Goal: Task Accomplishment & Management: Use online tool/utility

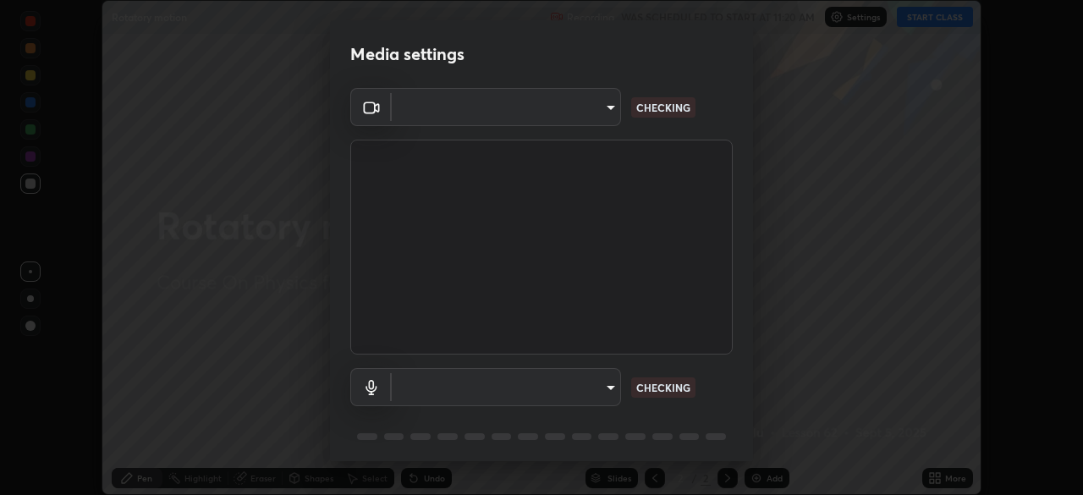
scroll to position [60, 0]
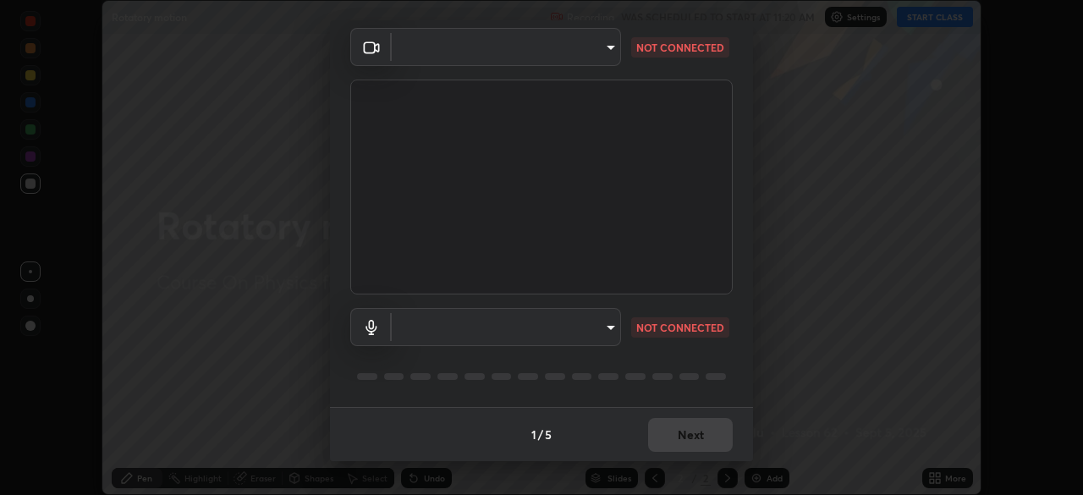
type input "abedebe0d058d4a0c9150841765e58c65a77a18dd04f2ccbe629c89087f5ecea"
type input "54437e9450735c66e6ca492dee8263c6ce4c3dc0030bf5e53c1ecc8c60a1b90d"
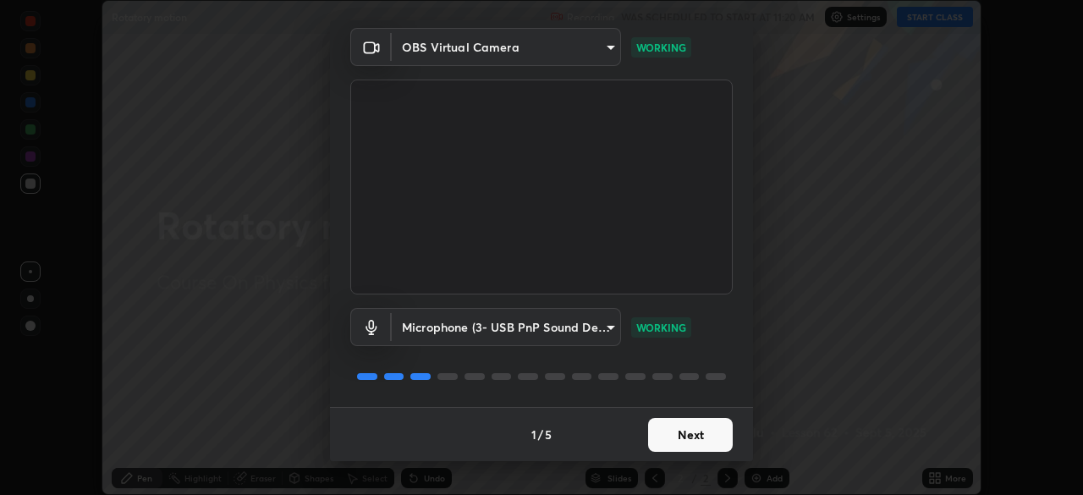
click at [693, 431] on button "Next" at bounding box center [690, 435] width 85 height 34
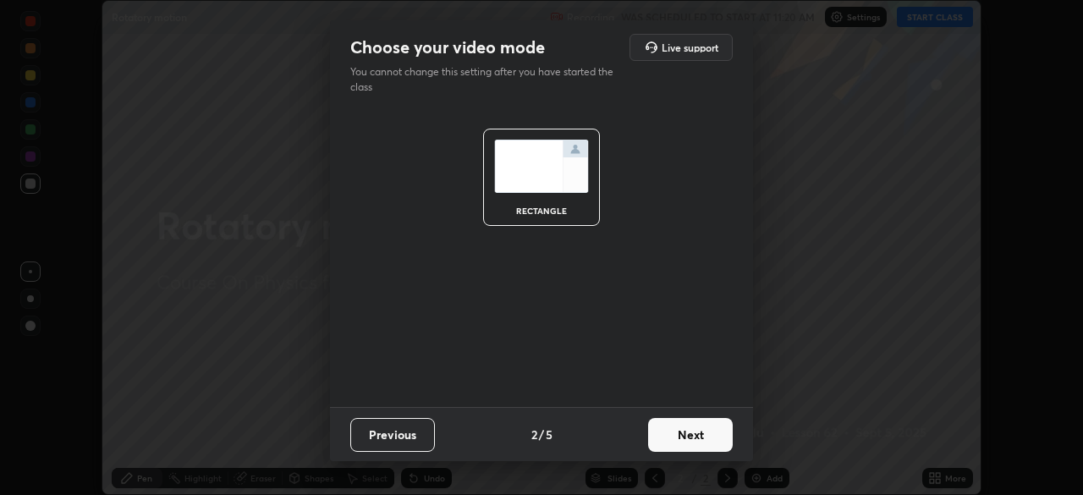
click at [698, 430] on button "Next" at bounding box center [690, 435] width 85 height 34
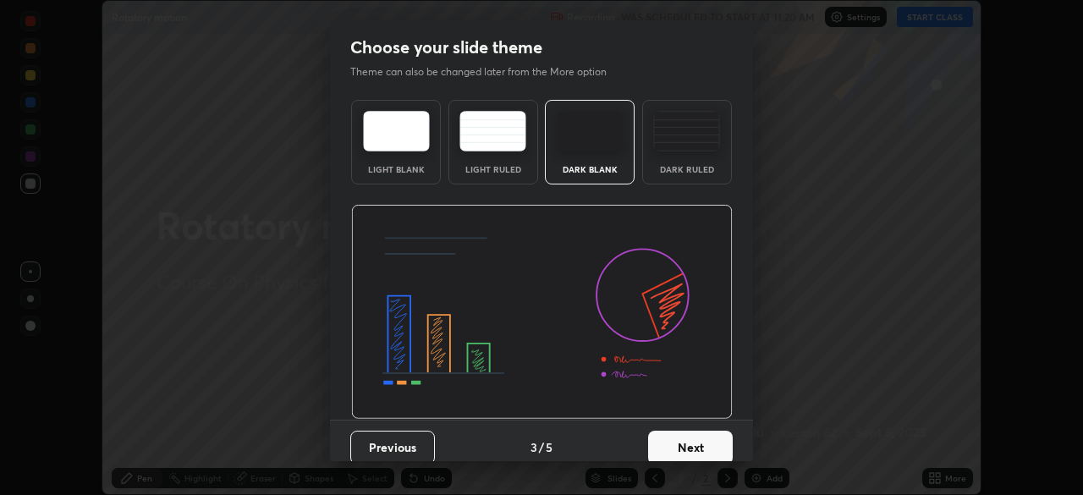
click at [691, 445] on button "Next" at bounding box center [690, 448] width 85 height 34
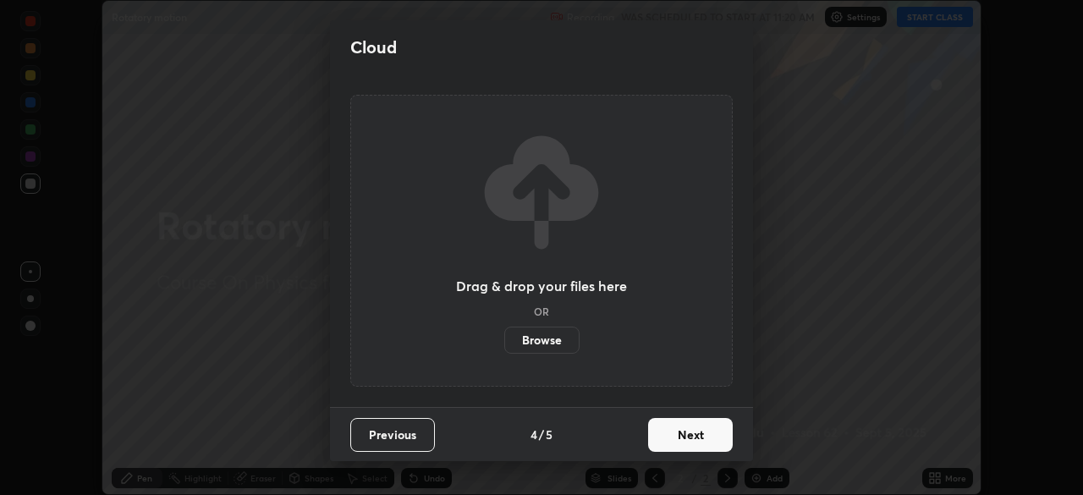
click at [691, 439] on button "Next" at bounding box center [690, 435] width 85 height 34
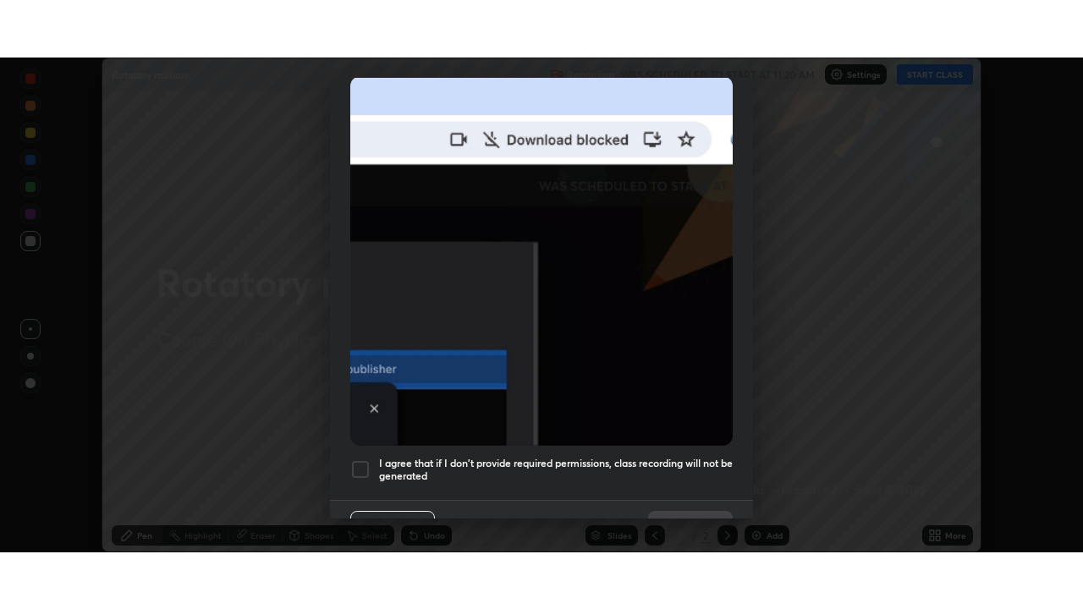
scroll to position [405, 0]
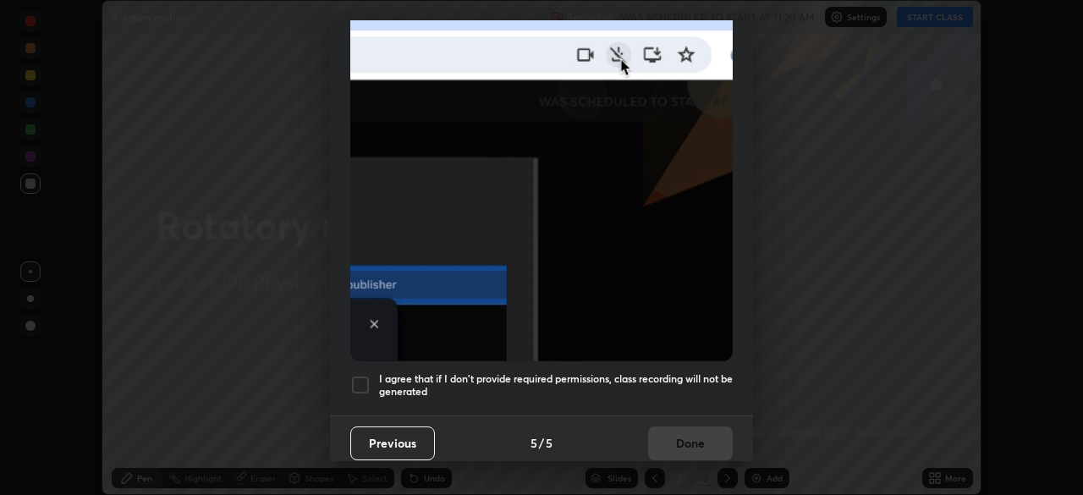
click at [360, 375] on div at bounding box center [360, 385] width 20 height 20
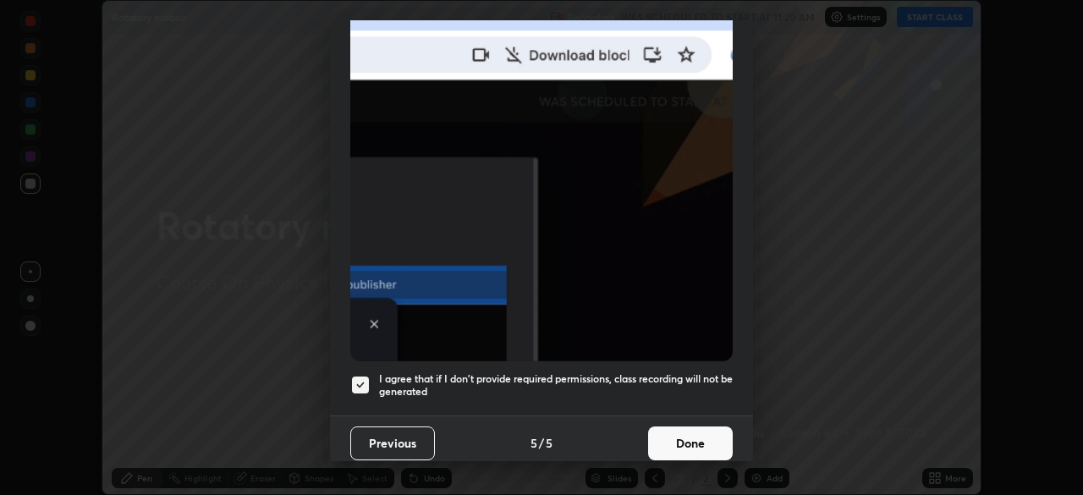
click at [697, 434] on button "Done" at bounding box center [690, 443] width 85 height 34
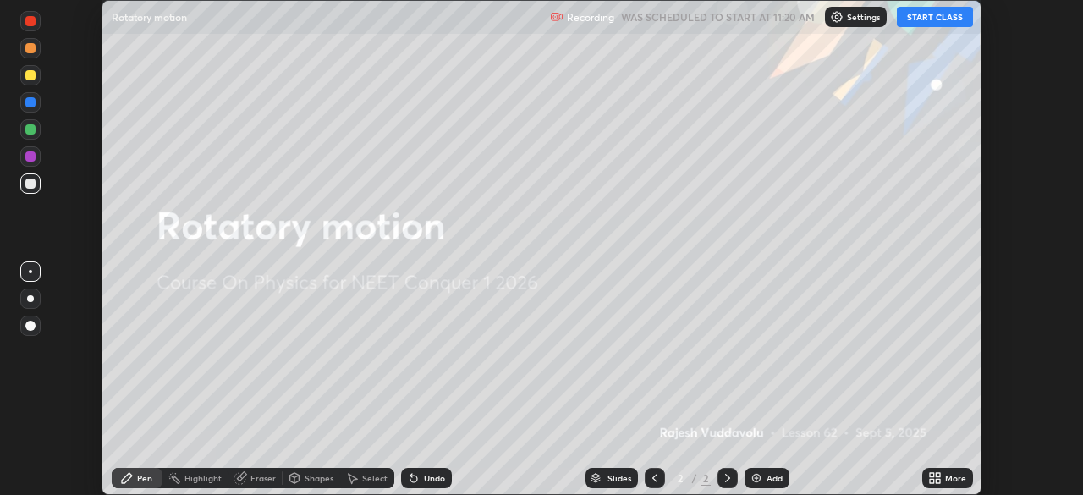
click at [930, 20] on button "START CLASS" at bounding box center [935, 17] width 76 height 20
click at [937, 479] on icon at bounding box center [938, 481] width 4 height 4
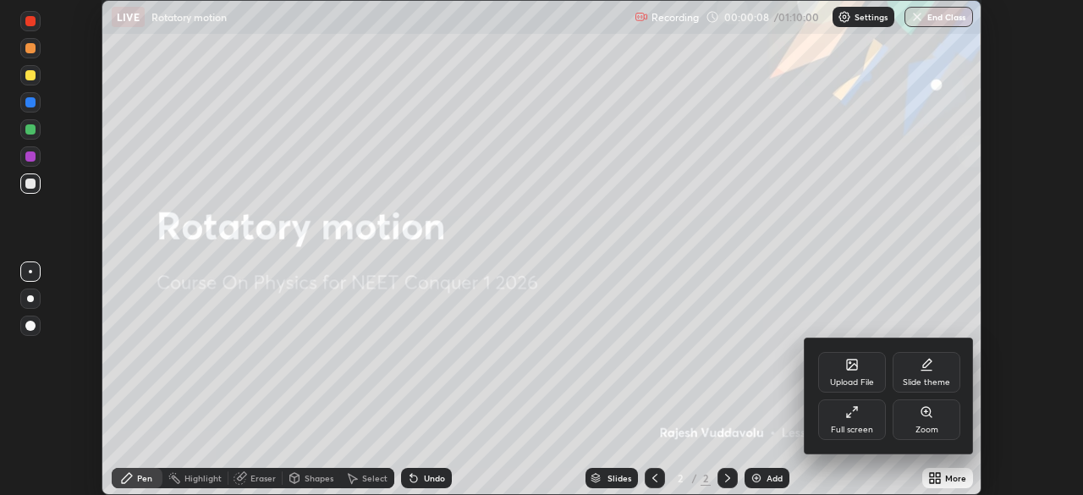
click at [856, 417] on icon at bounding box center [852, 412] width 14 height 14
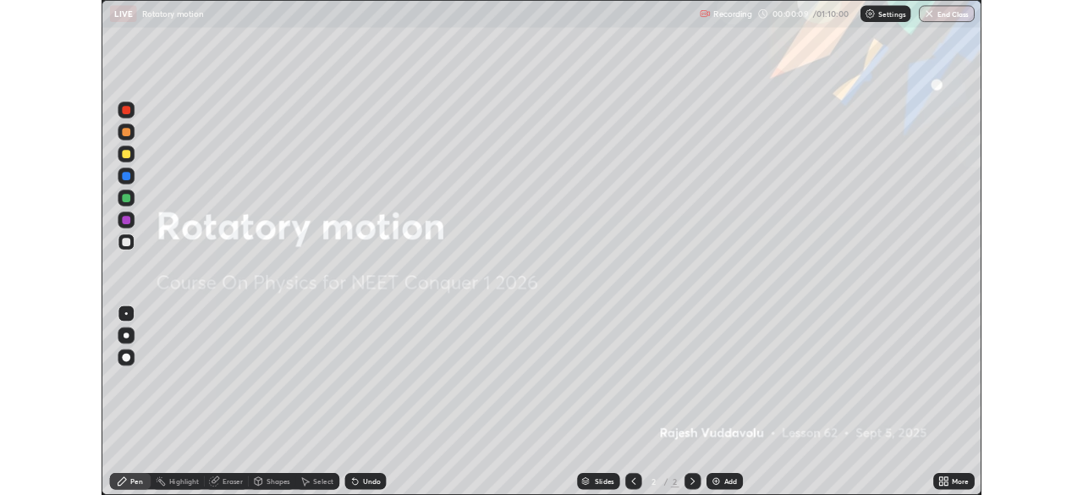
scroll to position [609, 1083]
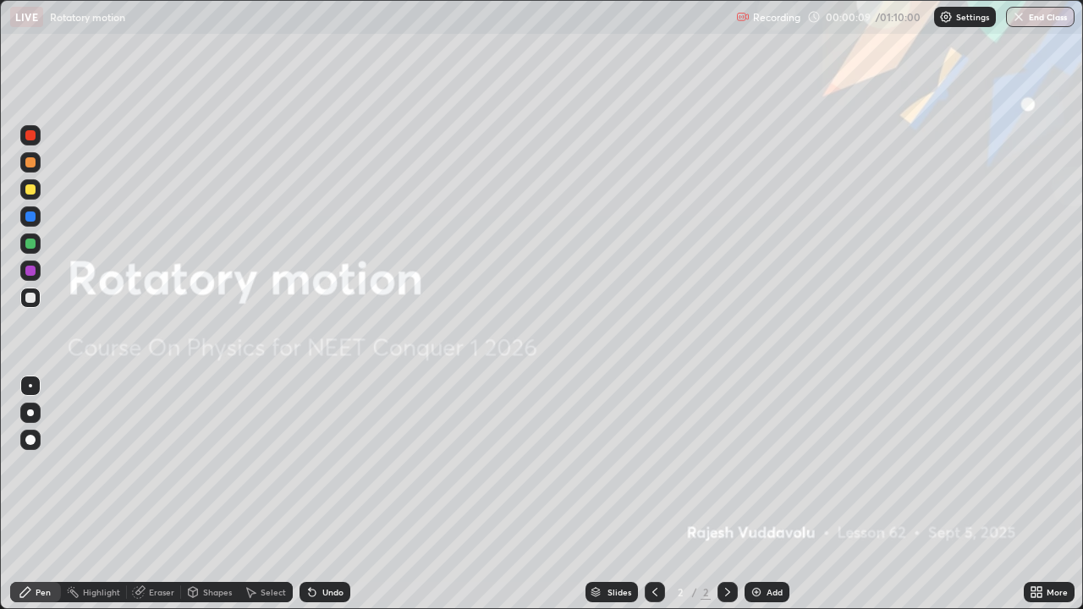
click at [768, 494] on div "Add" at bounding box center [775, 592] width 16 height 8
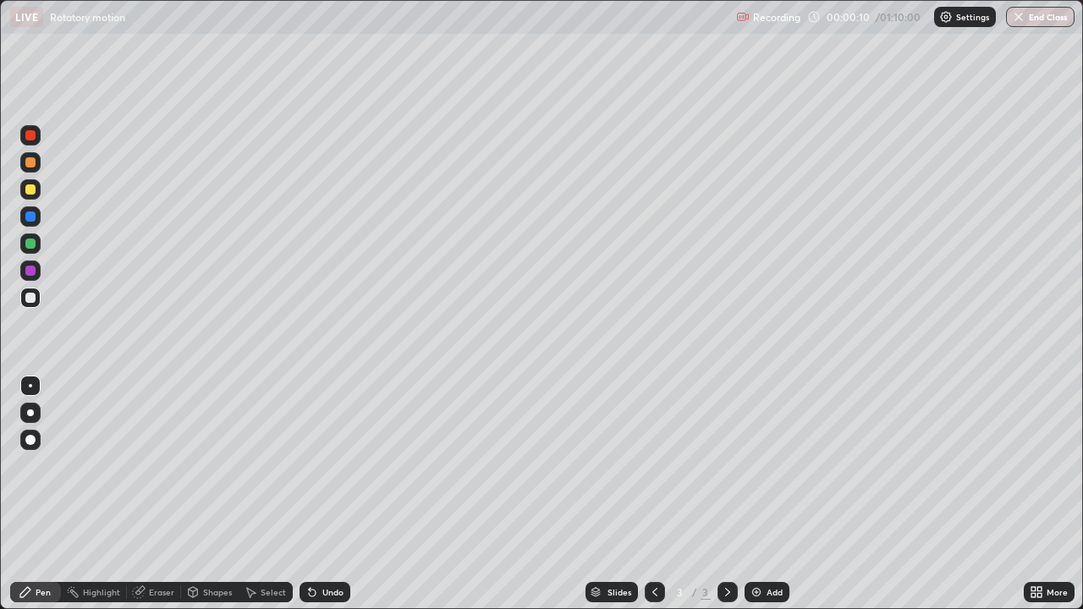
click at [1047, 494] on div "More" at bounding box center [1057, 592] width 21 height 8
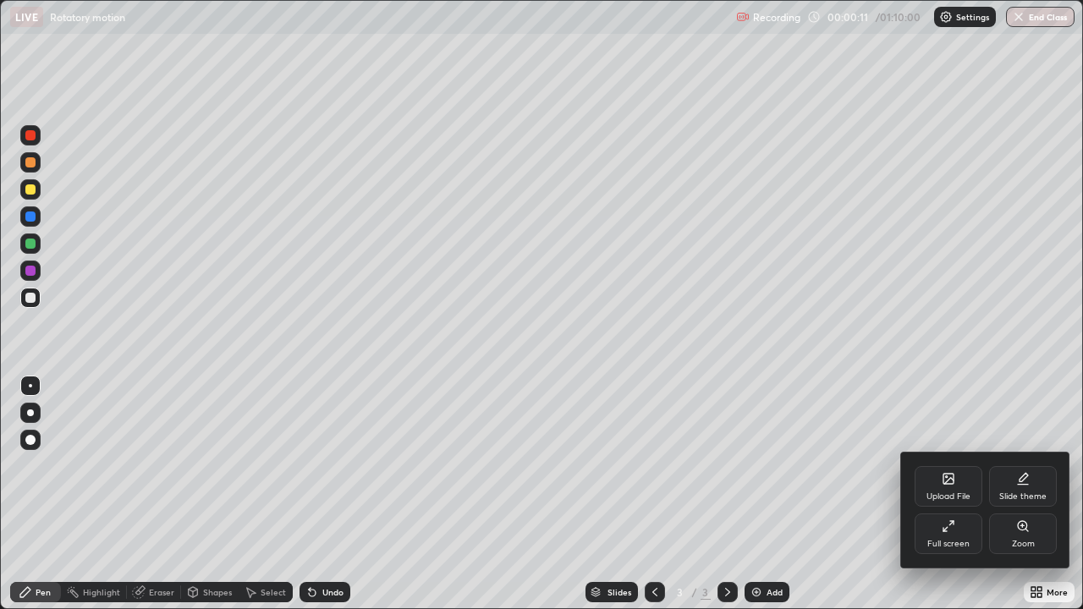
click at [958, 494] on div "Full screen" at bounding box center [949, 534] width 68 height 41
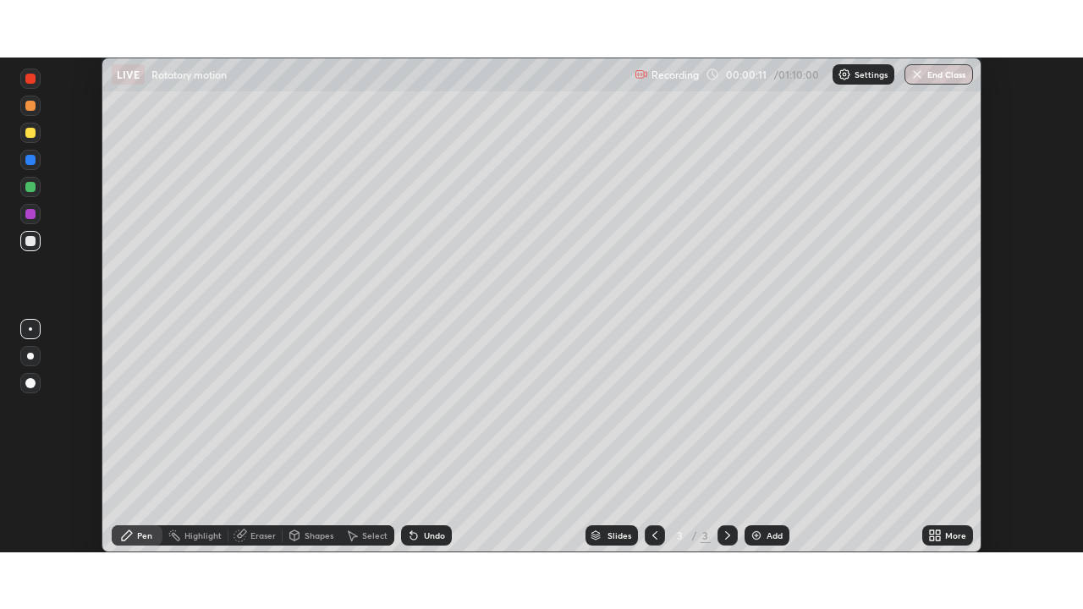
scroll to position [84110, 83522]
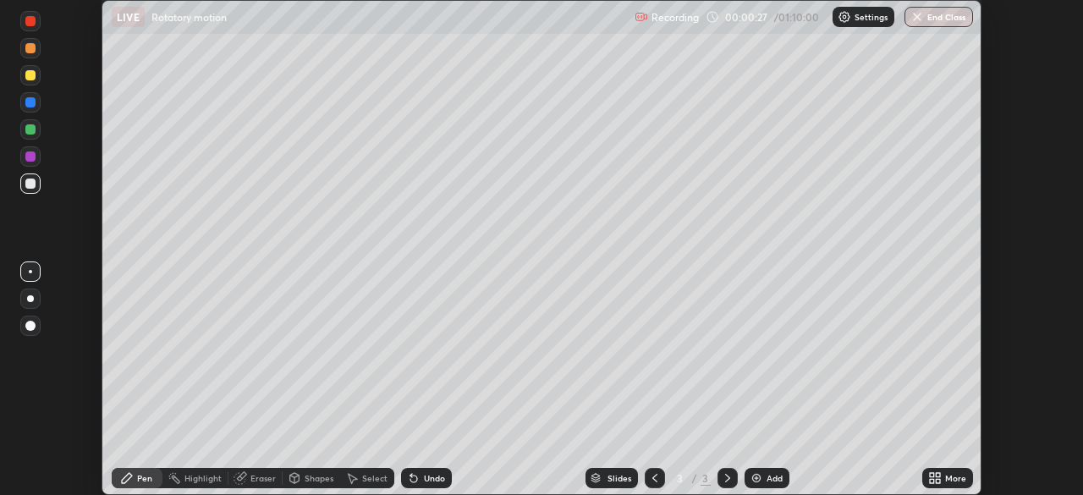
click at [946, 480] on div "More" at bounding box center [955, 478] width 21 height 8
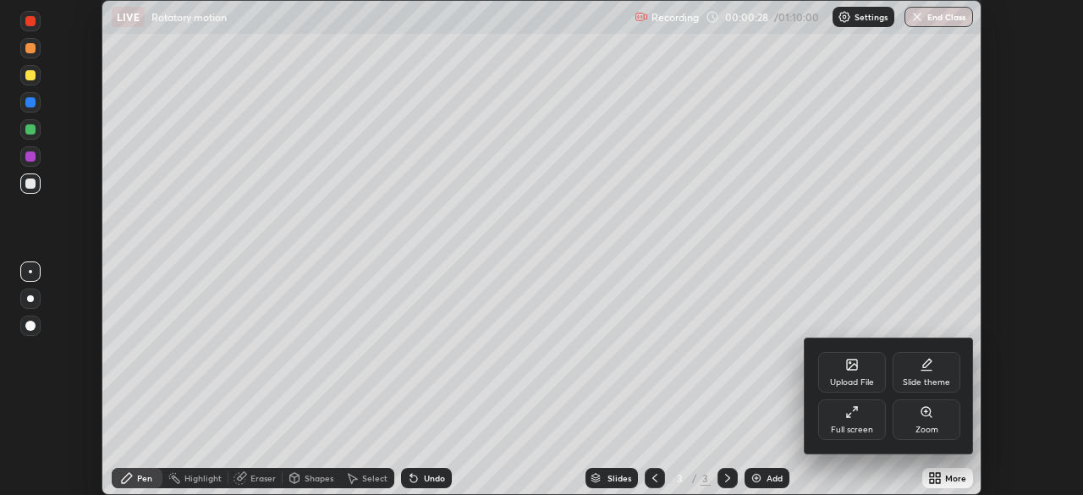
click at [855, 426] on div "Full screen" at bounding box center [852, 430] width 42 height 8
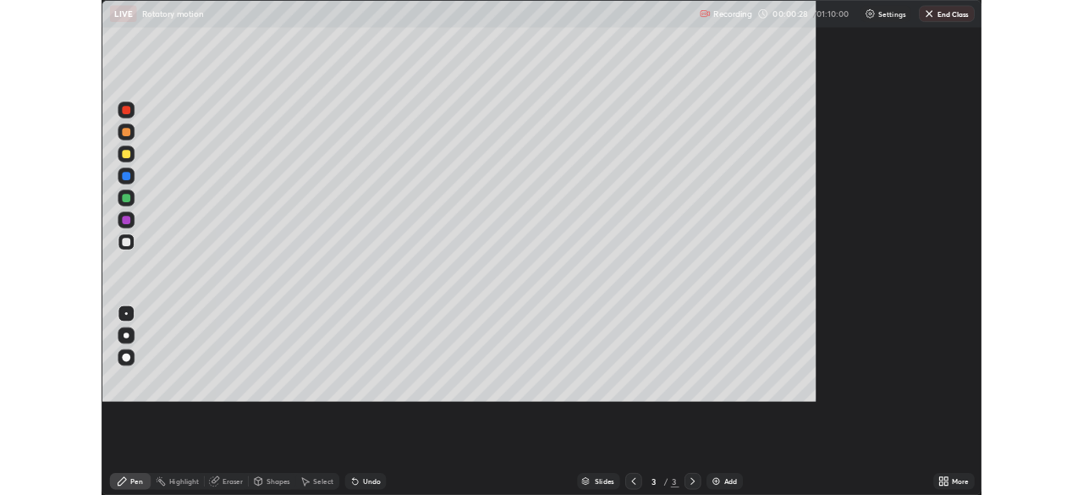
scroll to position [609, 1083]
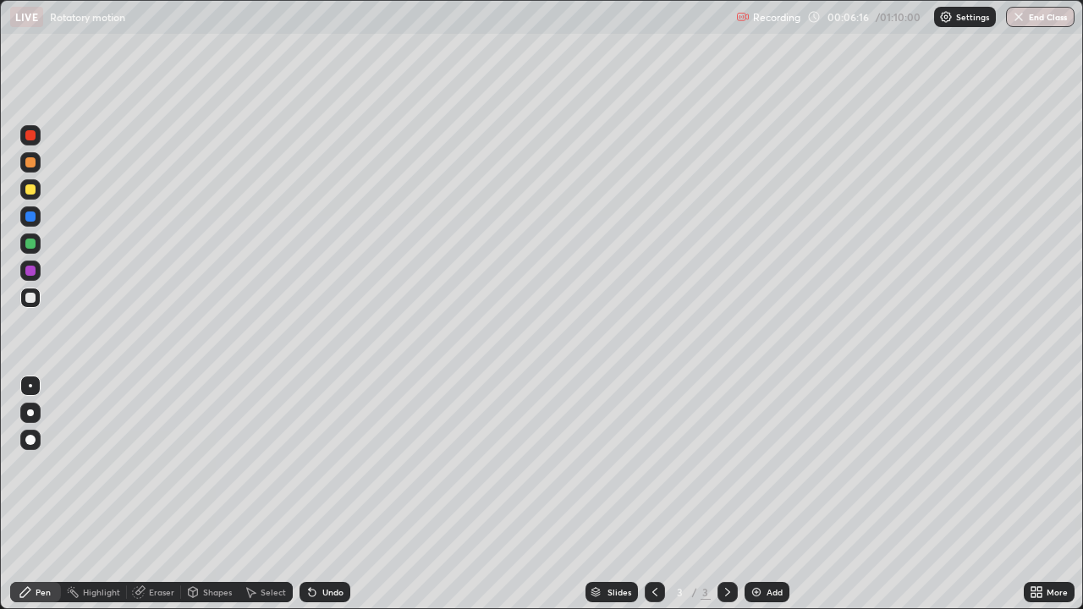
click at [316, 494] on div "Undo" at bounding box center [325, 592] width 51 height 20
click at [317, 494] on div "Undo" at bounding box center [325, 592] width 51 height 20
click at [316, 494] on div "Undo" at bounding box center [325, 592] width 51 height 20
click at [311, 494] on div "Undo" at bounding box center [322, 592] width 58 height 34
click at [313, 494] on div "Undo" at bounding box center [325, 592] width 51 height 20
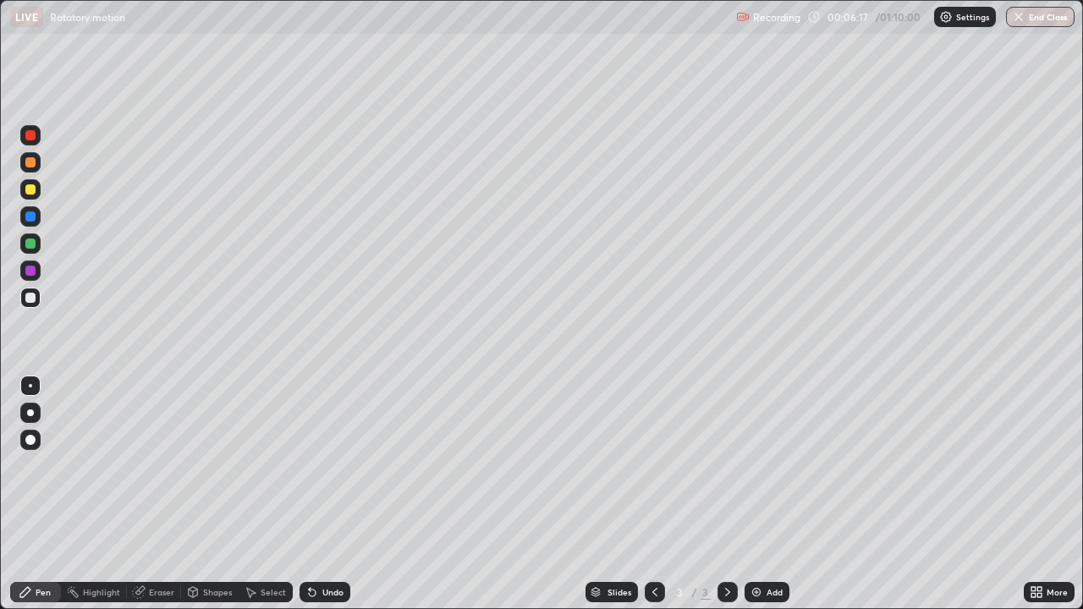
click at [327, 494] on div "Undo" at bounding box center [325, 592] width 51 height 20
click at [334, 494] on div "Undo" at bounding box center [332, 592] width 21 height 8
click at [338, 494] on div "Undo" at bounding box center [332, 592] width 21 height 8
click at [1041, 15] on button "End Class" at bounding box center [1040, 17] width 69 height 20
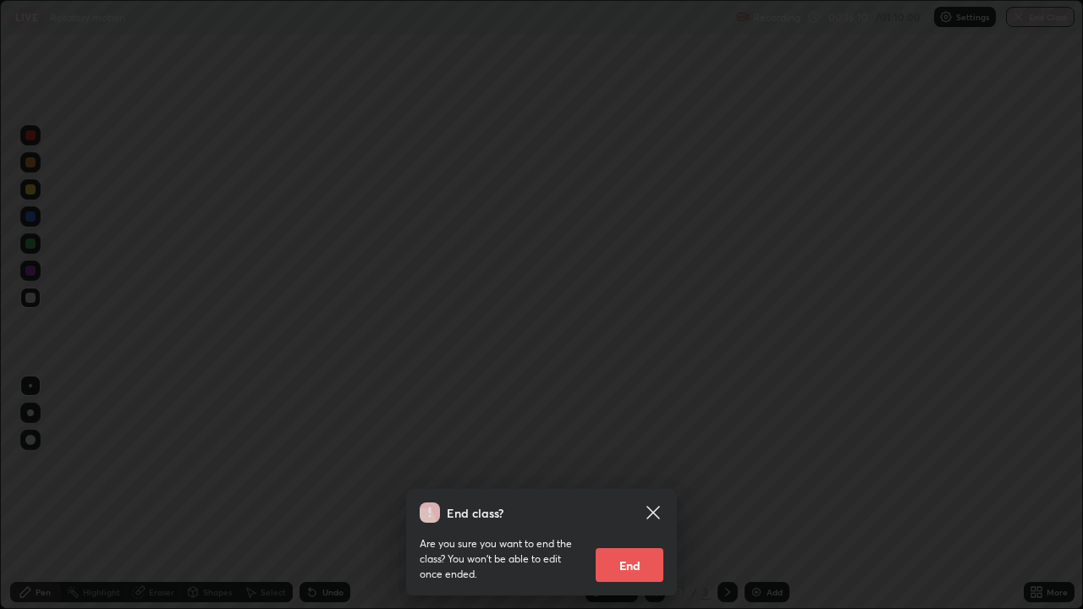
click at [644, 494] on button "End" at bounding box center [630, 565] width 68 height 34
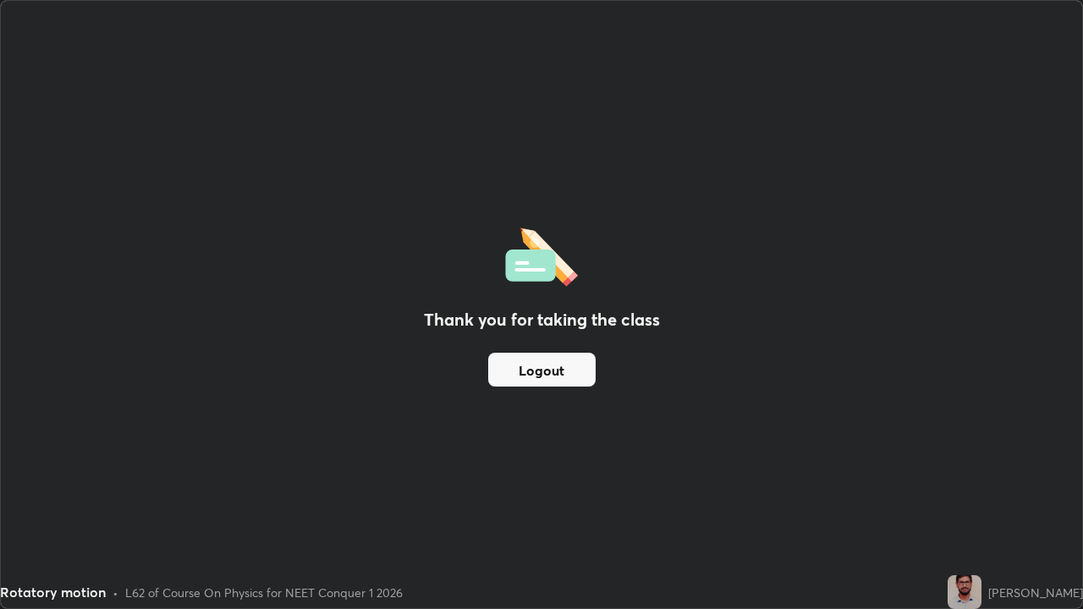
click at [558, 371] on button "Logout" at bounding box center [541, 370] width 107 height 34
click at [538, 372] on button "Logout" at bounding box center [541, 370] width 107 height 34
click at [539, 380] on button "Logout" at bounding box center [541, 370] width 107 height 34
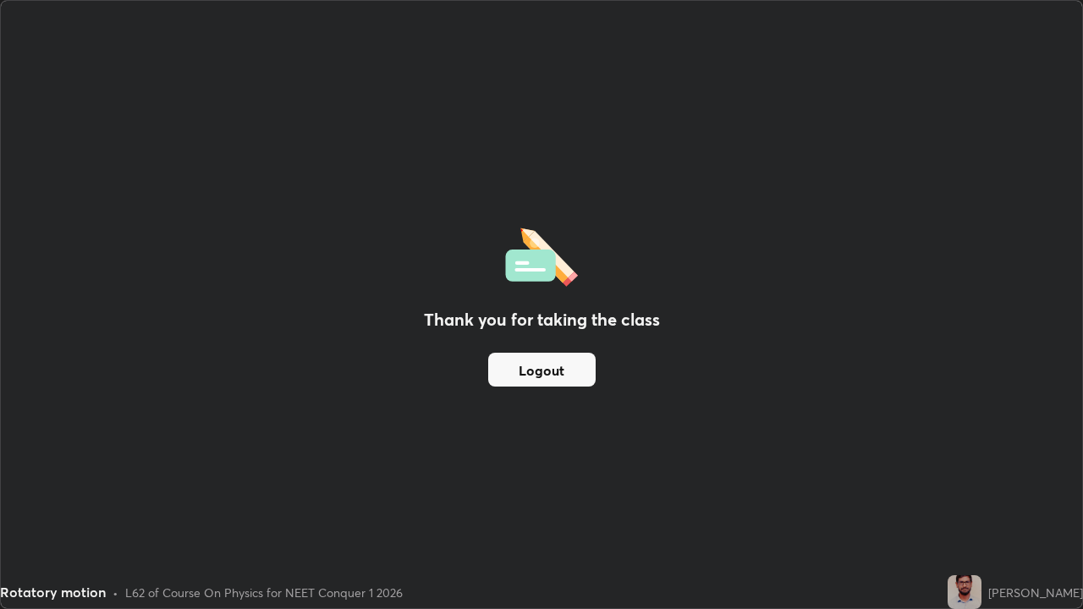
click at [542, 376] on button "Logout" at bounding box center [541, 370] width 107 height 34
click at [628, 365] on div "Thank you for taking the class Logout" at bounding box center [541, 304] width 1081 height 607
click at [562, 365] on button "Logout" at bounding box center [541, 370] width 107 height 34
click at [594, 360] on button "Logout" at bounding box center [541, 370] width 107 height 34
click at [627, 362] on div "Thank you for taking the class Logout" at bounding box center [541, 304] width 1081 height 607
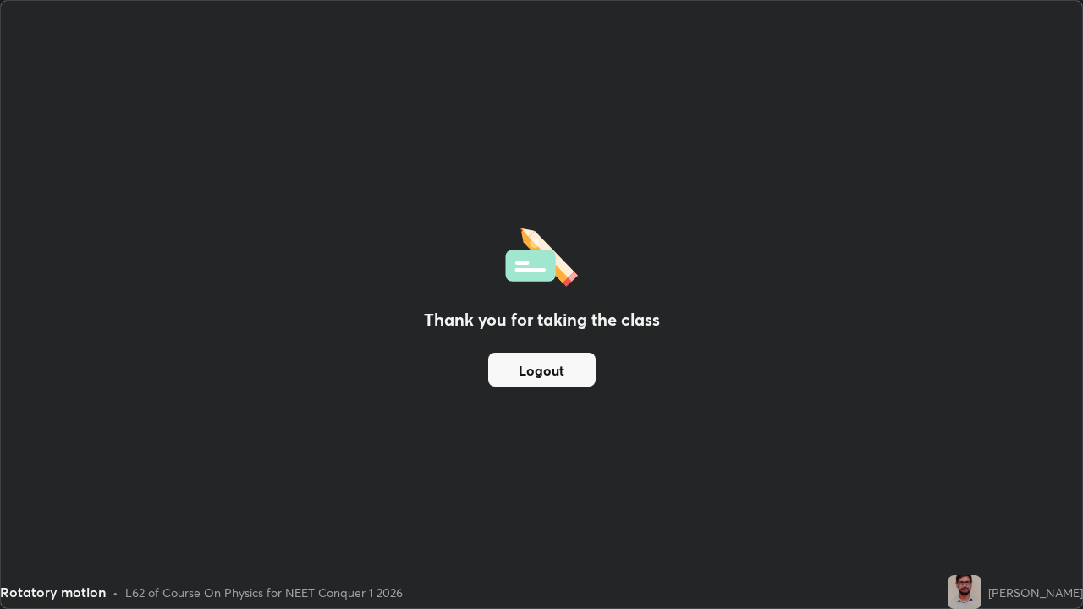
click at [559, 367] on button "Logout" at bounding box center [541, 370] width 107 height 34
click at [541, 368] on button "Logout" at bounding box center [541, 370] width 107 height 34
click at [535, 375] on button "Logout" at bounding box center [541, 370] width 107 height 34
click at [537, 373] on button "Logout" at bounding box center [541, 370] width 107 height 34
click at [546, 378] on button "Logout" at bounding box center [541, 370] width 107 height 34
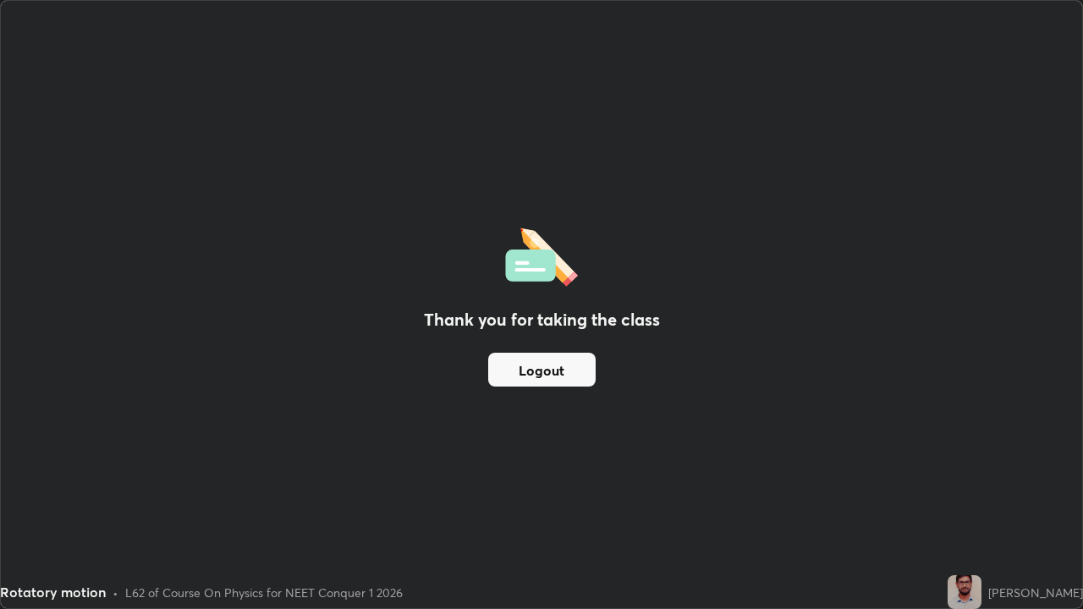
click at [549, 367] on button "Logout" at bounding box center [541, 370] width 107 height 34
click at [569, 369] on button "Logout" at bounding box center [541, 370] width 107 height 34
click at [564, 371] on button "Logout" at bounding box center [541, 370] width 107 height 34
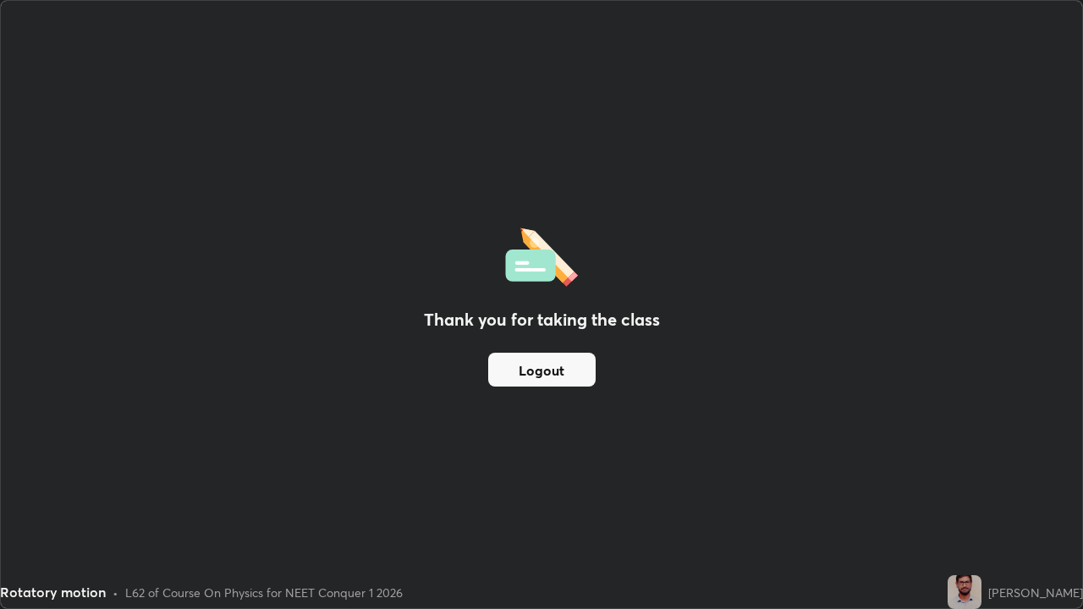
click at [565, 372] on button "Logout" at bounding box center [541, 370] width 107 height 34
click at [570, 386] on button "Logout" at bounding box center [541, 370] width 107 height 34
click at [508, 376] on button "Logout" at bounding box center [541, 370] width 107 height 34
click at [514, 370] on button "Logout" at bounding box center [541, 370] width 107 height 34
click at [521, 374] on button "Logout" at bounding box center [541, 370] width 107 height 34
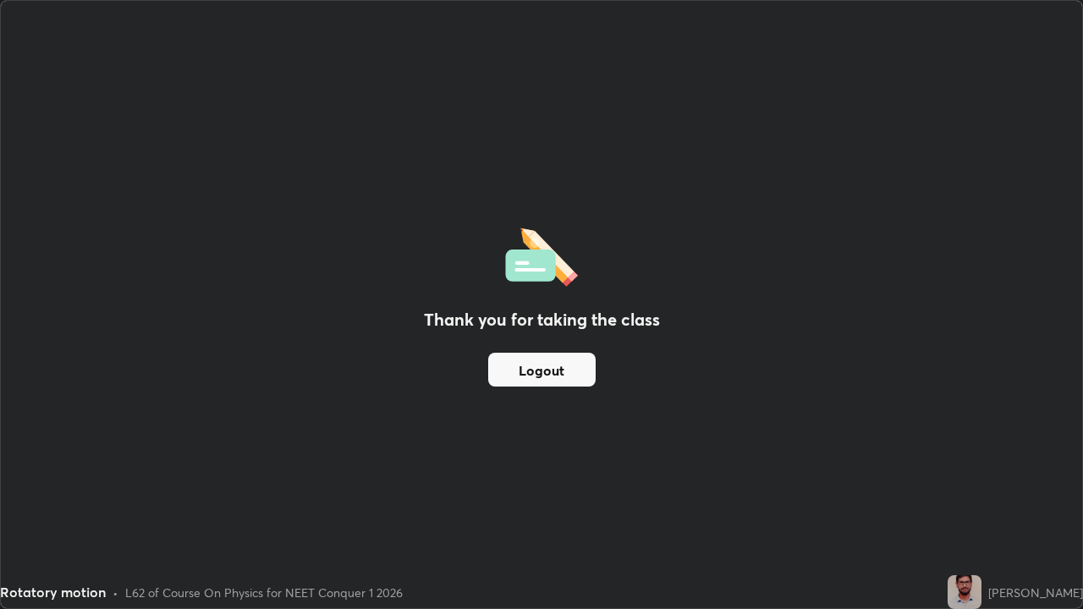
click at [505, 375] on button "Logout" at bounding box center [541, 370] width 107 height 34
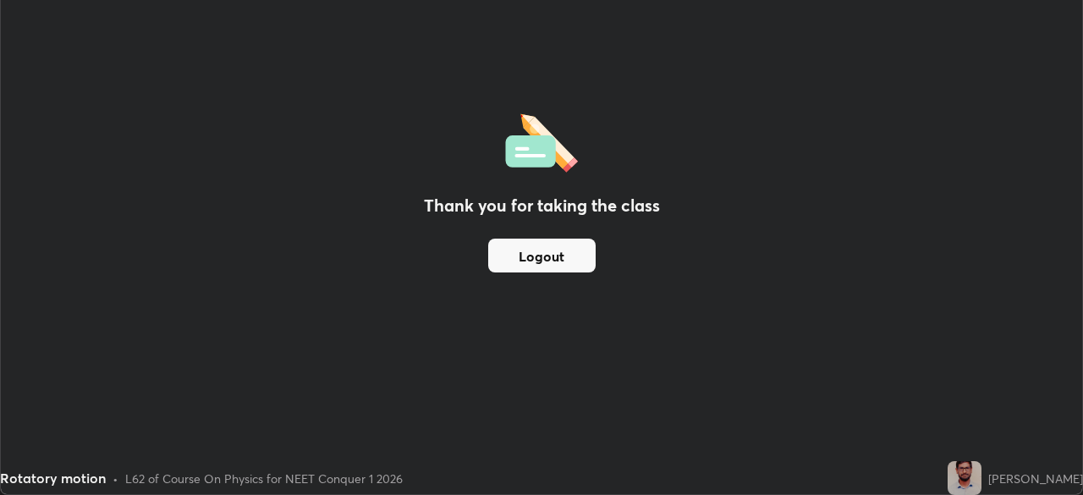
scroll to position [84110, 83522]
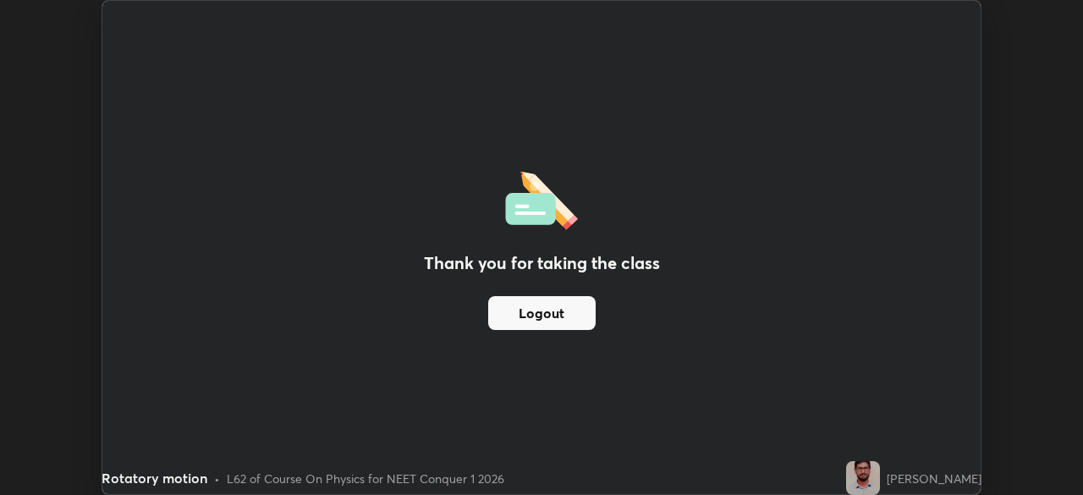
click at [634, 429] on div "Thank you for taking the class Logout" at bounding box center [541, 247] width 878 height 493
